Goal: Information Seeking & Learning: Learn about a topic

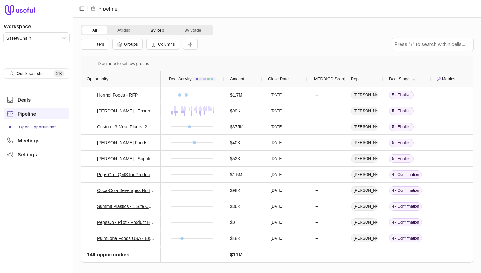
click at [157, 32] on button "By Rep" at bounding box center [158, 30] width 34 height 8
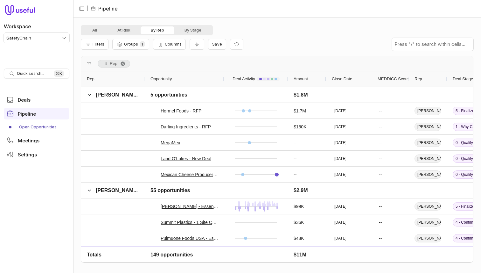
click at [194, 55] on div "All At Risk By Rep By Stage Filters Groups 1 Columns Save Rep Drag here to set …" at bounding box center [277, 145] width 393 height 240
click at [196, 49] on button "Collapse all rows" at bounding box center [197, 44] width 15 height 11
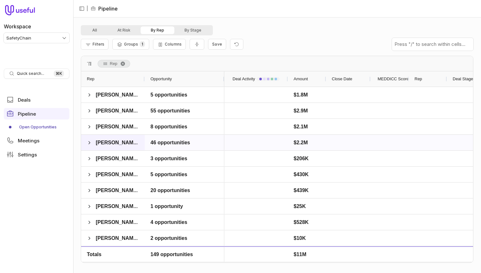
click at [115, 144] on span "[PERSON_NAME]" at bounding box center [117, 142] width 43 height 5
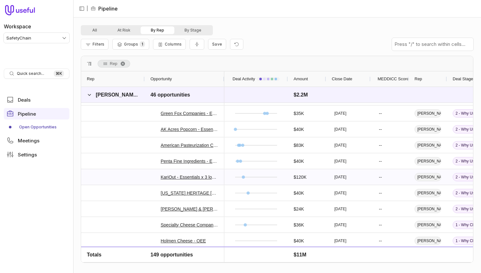
scroll to position [324, 0]
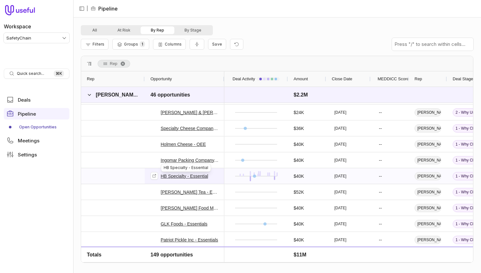
click at [177, 178] on link "HB Specialty - Essential" at bounding box center [184, 176] width 47 height 8
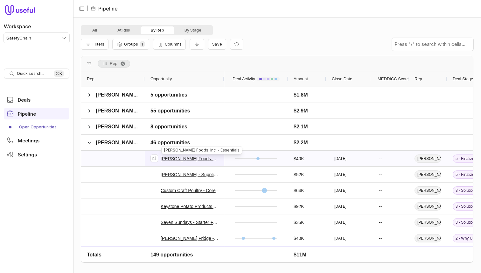
click at [174, 160] on link "Yost Foods, Inc. - Essentials" at bounding box center [190, 159] width 58 height 8
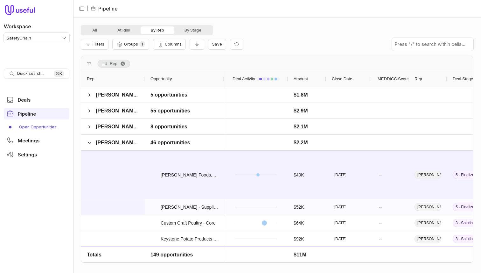
click at [105, 199] on div at bounding box center [113, 207] width 64 height 16
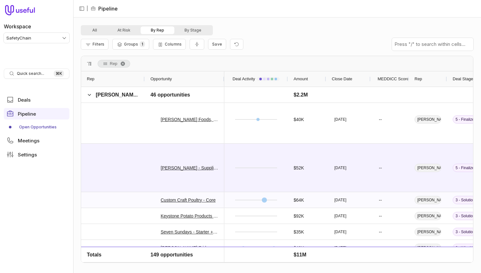
scroll to position [61, 0]
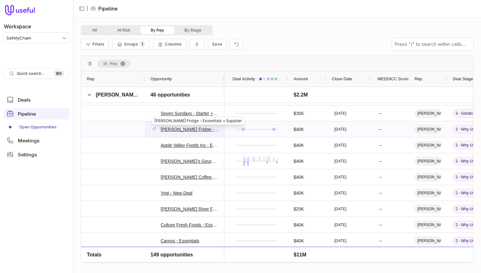
click at [178, 131] on link "Farmer's Fridge - Essentials + Supplier" at bounding box center [190, 129] width 58 height 8
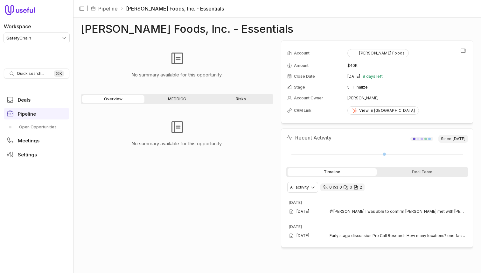
click at [457, 54] on td "[PERSON_NAME] Foods" at bounding box center [407, 52] width 120 height 13
click at [466, 46] on button "View all fields" at bounding box center [463, 51] width 10 height 10
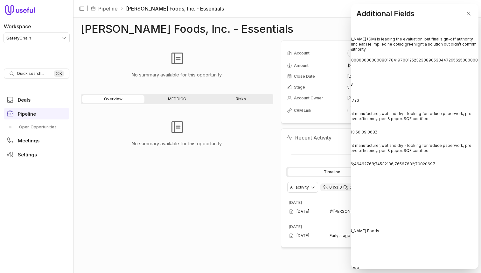
scroll to position [9, 0]
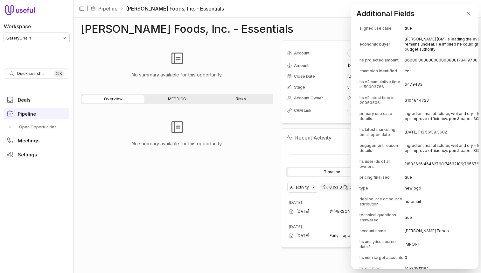
click at [377, 121] on span "primary use case details" at bounding box center [381, 116] width 45 height 10
click at [373, 153] on span "engagement reason details" at bounding box center [381, 148] width 45 height 10
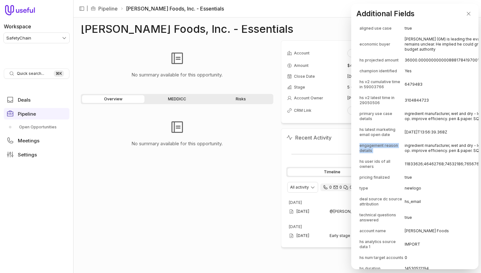
click at [373, 153] on span "engagement reason details" at bounding box center [381, 148] width 45 height 10
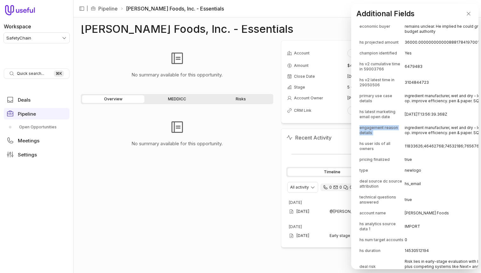
scroll to position [29, 0]
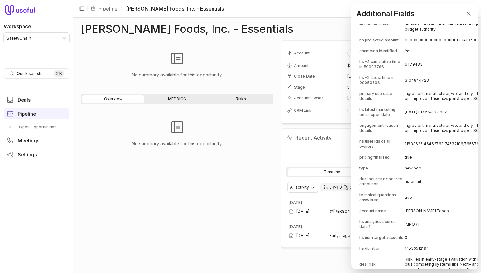
click at [373, 149] on span "hs user ids of all owners" at bounding box center [381, 144] width 45 height 10
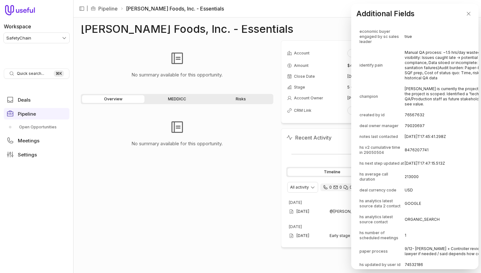
scroll to position [771, 0]
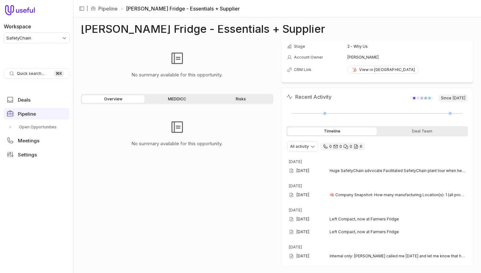
scroll to position [56, 0]
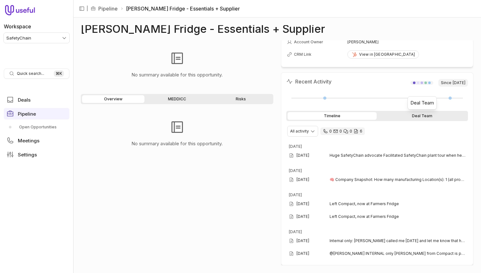
click at [412, 117] on div "Deal Team" at bounding box center [422, 116] width 89 height 8
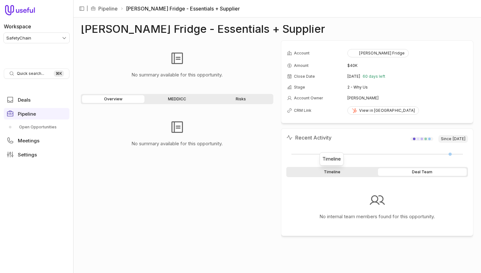
click at [331, 174] on div "Timeline" at bounding box center [332, 172] width 89 height 8
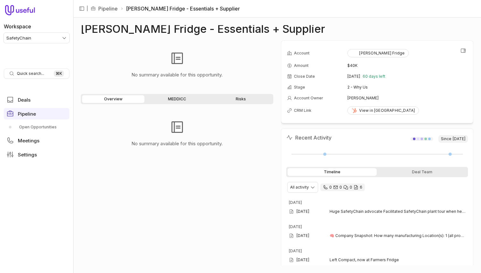
click at [380, 46] on td "Farmer's Fridge" at bounding box center [407, 52] width 120 height 13
click at [374, 51] on div "Farmer's Fridge" at bounding box center [378, 53] width 53 height 5
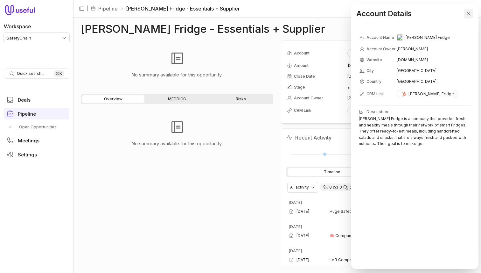
click at [473, 12] on button "Close" at bounding box center [469, 14] width 10 height 10
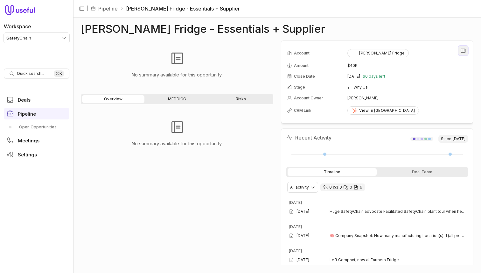
click at [467, 51] on button "View all fields" at bounding box center [463, 51] width 10 height 10
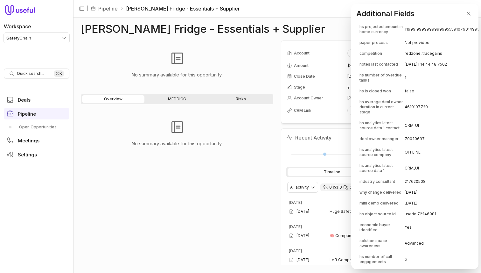
scroll to position [229, 0]
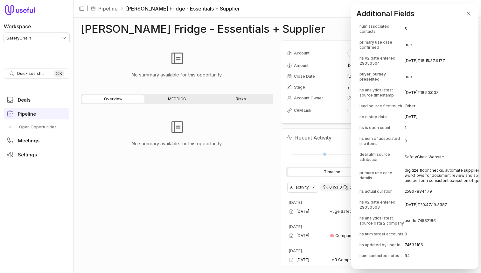
click at [405, 211] on td "2025-06-13T20:47:19.338Z" at bounding box center [477, 204] width 144 height 15
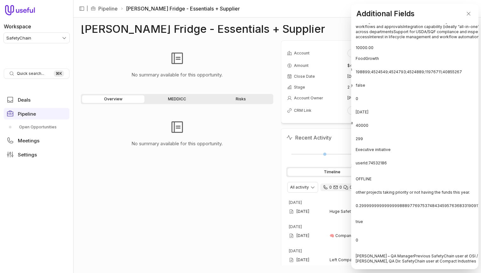
scroll to position [792, 0]
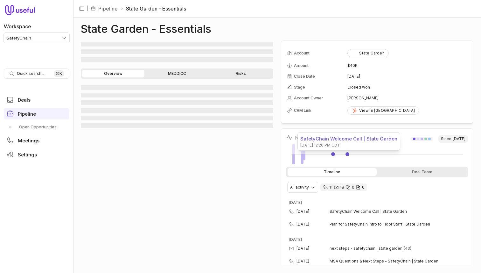
click at [348, 154] on link at bounding box center [347, 154] width 4 height 4
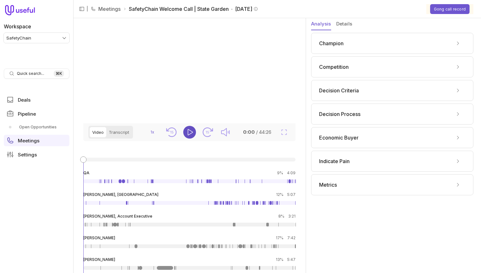
click at [194, 138] on button "Play" at bounding box center [189, 132] width 13 height 13
click at [289, 183] on link at bounding box center [290, 181] width 2 height 4
click at [282, 136] on icon "Fullscreen" at bounding box center [284, 132] width 8 height 8
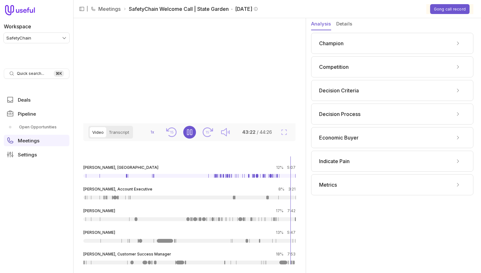
scroll to position [40, 0]
click at [164, 241] on link at bounding box center [165, 241] width 16 height 4
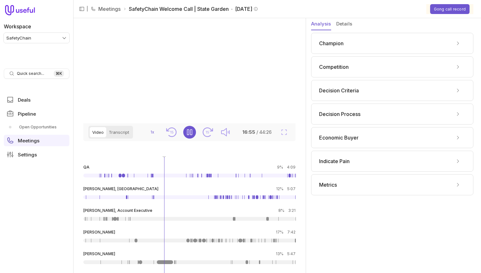
scroll to position [0, 0]
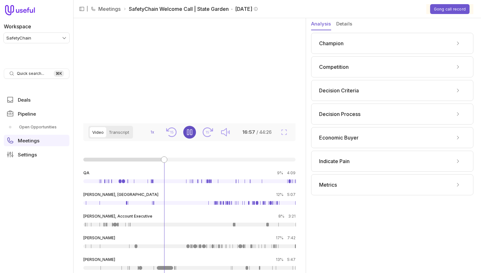
click at [189, 138] on button "Pause" at bounding box center [189, 132] width 13 height 13
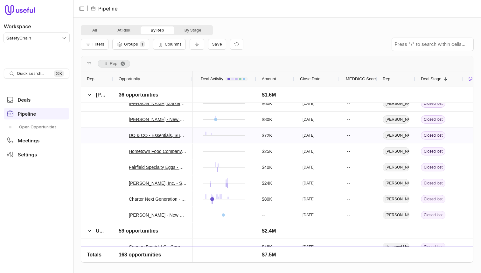
scroll to position [523, 0]
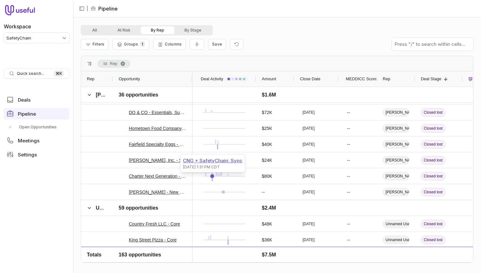
click at [215, 160] on div "CNG + SafetyChain: Sync" at bounding box center [212, 161] width 59 height 8
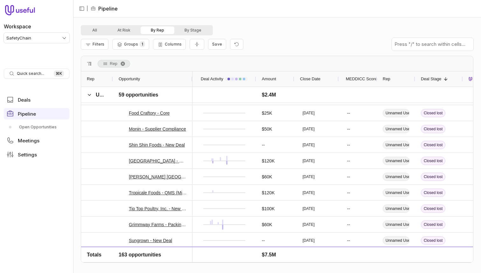
scroll to position [0, 0]
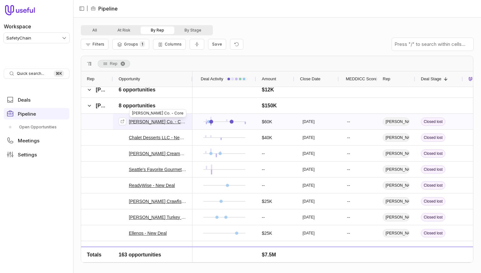
click at [155, 121] on link "[PERSON_NAME] Co. - Core" at bounding box center [158, 122] width 58 height 8
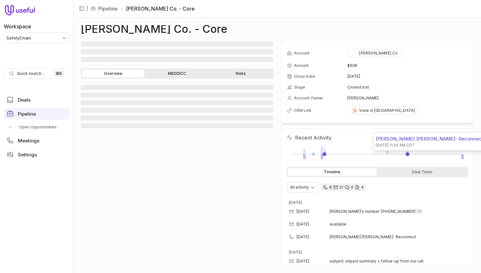
click at [408, 153] on link at bounding box center [408, 154] width 4 height 4
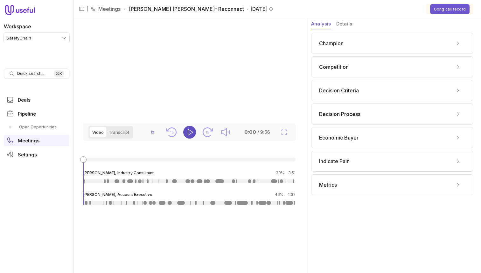
click at [189, 136] on icon "Play" at bounding box center [190, 132] width 8 height 8
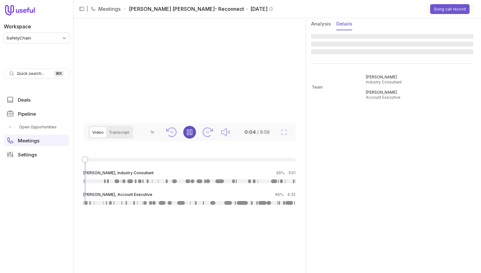
click at [351, 23] on button "Details" at bounding box center [344, 24] width 16 height 12
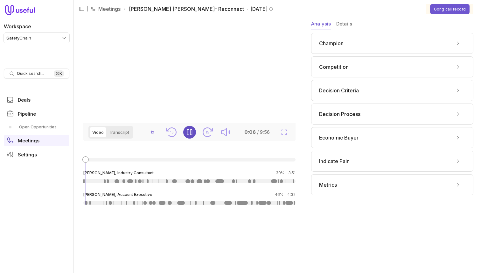
click at [320, 23] on button "Analysis" at bounding box center [321, 24] width 20 height 12
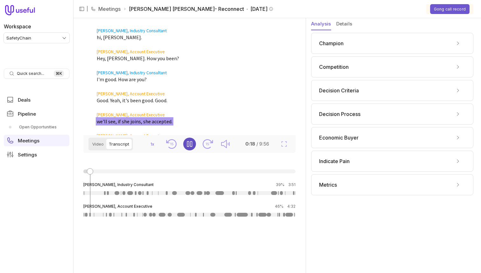
click at [125, 141] on button "Transcript" at bounding box center [118, 144] width 25 height 10
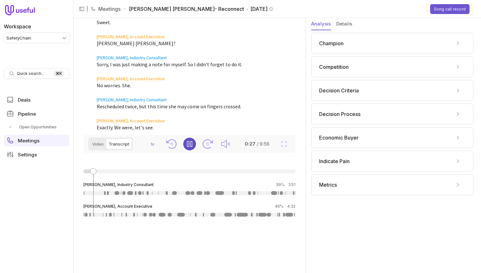
scroll to position [122, 0]
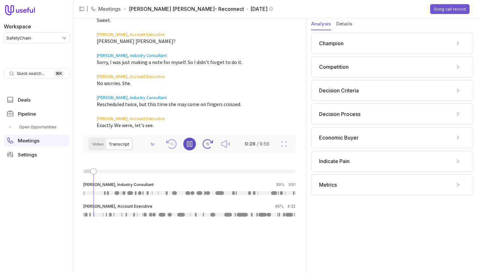
click at [207, 143] on text "15" at bounding box center [208, 144] width 4 height 4
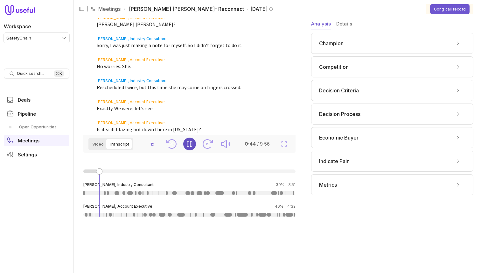
scroll to position [148, 0]
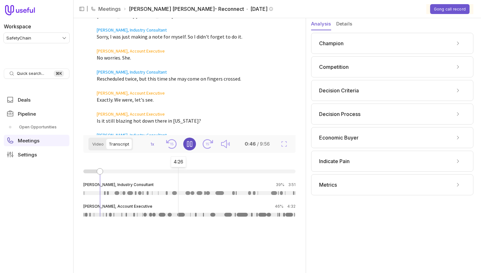
click at [178, 216] on link at bounding box center [181, 215] width 8 height 4
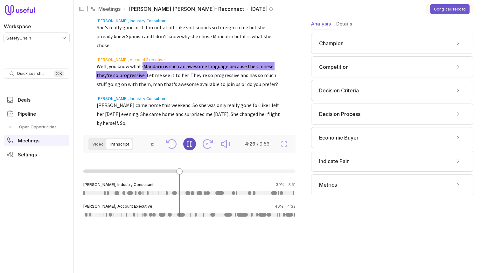
scroll to position [840, 0]
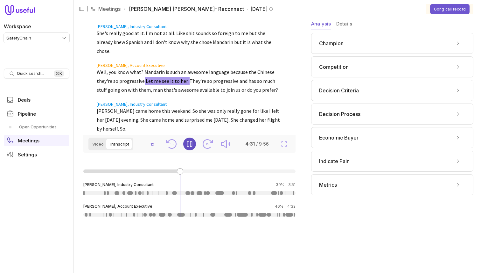
click at [189, 144] on icon "Pause" at bounding box center [190, 144] width 8 height 8
click at [344, 23] on button "Details" at bounding box center [344, 24] width 16 height 12
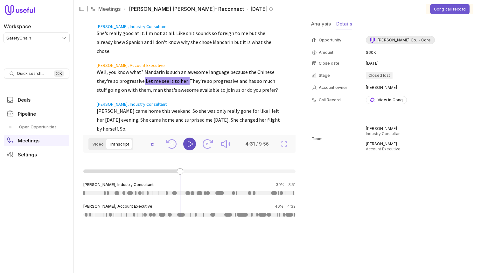
click at [399, 41] on div "[PERSON_NAME] Co. - Core" at bounding box center [400, 40] width 61 height 5
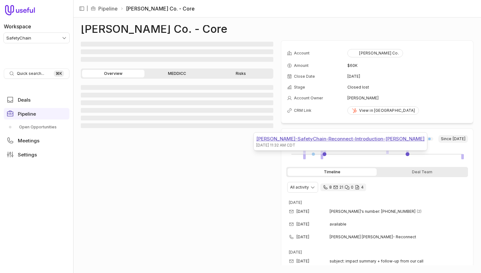
click at [320, 137] on div "[PERSON_NAME]-SafetyChain-Reconnect-Introduction-[PERSON_NAME]" at bounding box center [340, 139] width 168 height 8
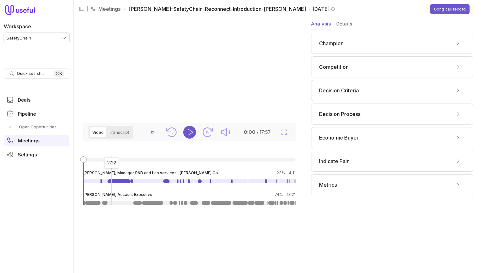
click at [111, 183] on link at bounding box center [119, 181] width 23 height 4
click at [190, 136] on icon "Play" at bounding box center [190, 132] width 8 height 8
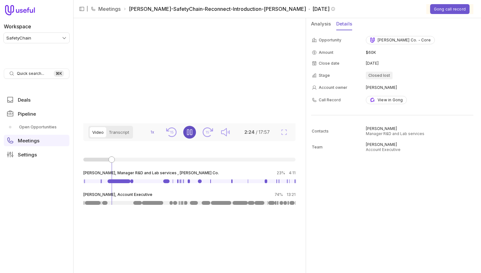
click at [344, 23] on button "Details" at bounding box center [344, 24] width 16 height 12
click at [113, 137] on button "Transcript" at bounding box center [118, 132] width 25 height 10
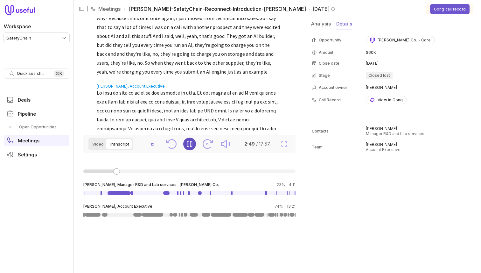
scroll to position [700, 0]
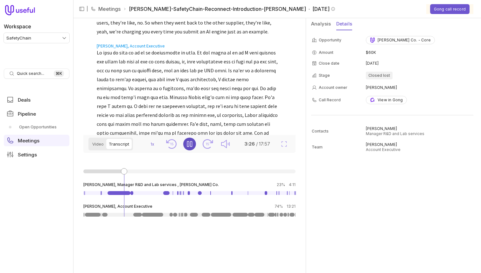
click at [189, 146] on icon "Pause" at bounding box center [190, 144] width 8 height 8
click at [151, 213] on link at bounding box center [152, 215] width 21 height 4
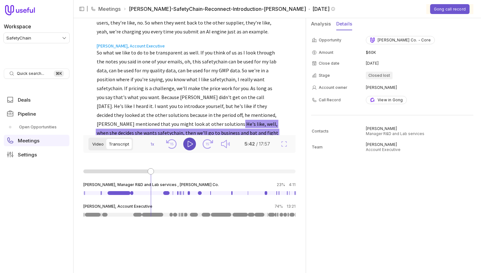
drag, startPoint x: 94, startPoint y: 142, endPoint x: 101, endPoint y: 141, distance: 7.7
click at [94, 143] on button "Video" at bounding box center [98, 144] width 17 height 10
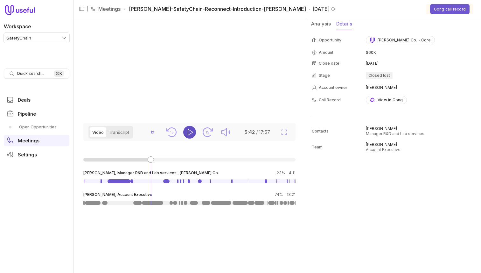
click at [192, 135] on icon "Play" at bounding box center [190, 132] width 5 height 6
click at [192, 136] on icon "Pause" at bounding box center [190, 132] width 8 height 8
click at [43, 28] on div "Workspace SafetyChain" at bounding box center [37, 29] width 66 height 25
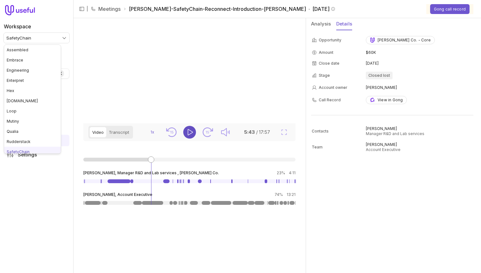
click at [40, 42] on html "Workspace SafetyChain Quick search... ⌘ K Deals Pipeline Open Opportunities Mee…" at bounding box center [240, 136] width 481 height 273
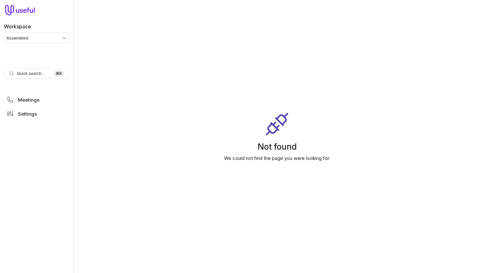
click at [45, 34] on html "Workspace Assembled Quick search... ⌘ K Meetings Settings Not found We could no…" at bounding box center [240, 136] width 481 height 273
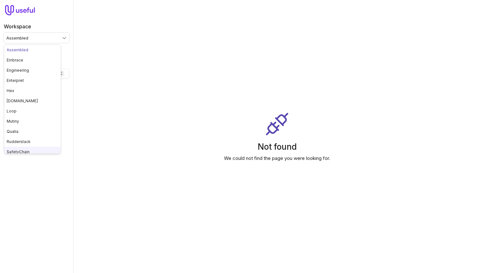
scroll to position [63, 0]
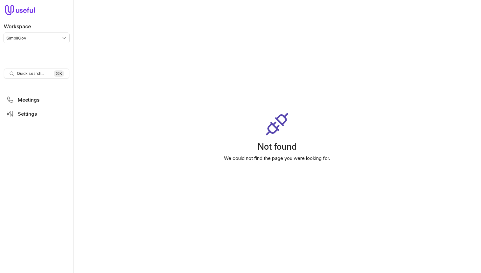
click at [51, 32] on div "Workspace SimpliGov" at bounding box center [37, 29] width 66 height 25
click at [49, 38] on html "Workspace SimpliGov Quick search... ⌘ K Meetings Settings Not found We could no…" at bounding box center [240, 136] width 481 height 273
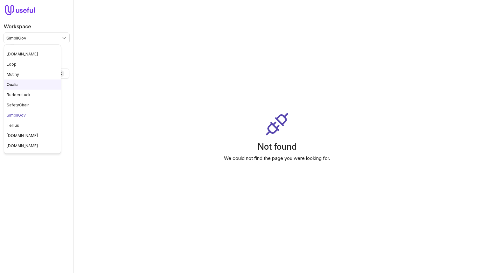
scroll to position [85, 0]
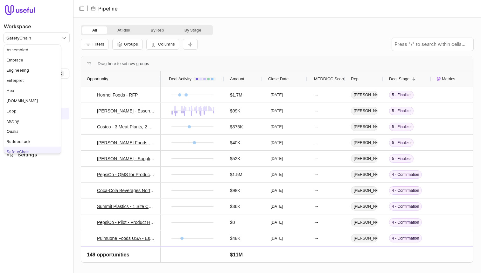
click at [65, 34] on html "Workspace SafetyChain Quick search... ⌘ K Deals Pipeline Open Opportunities Mee…" at bounding box center [240, 136] width 481 height 273
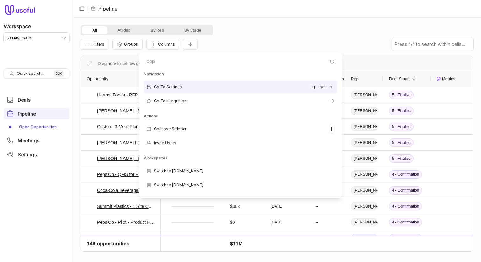
type input "copy"
